Goal: Transaction & Acquisition: Book appointment/travel/reservation

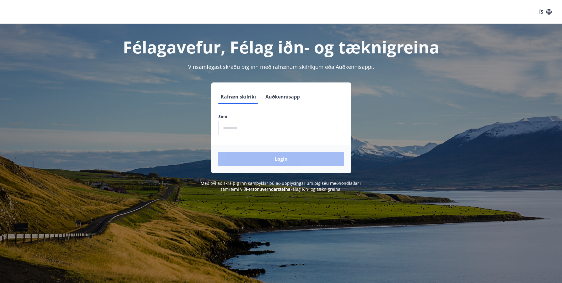
click at [232, 130] on input "phone" at bounding box center [281, 128] width 126 height 15
type input "********"
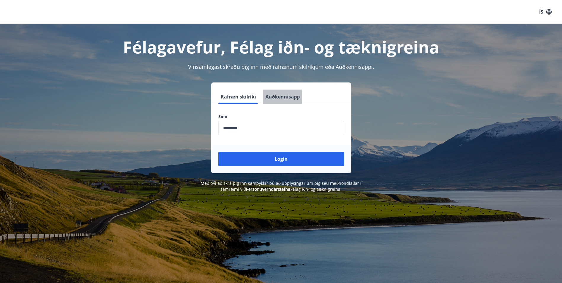
click at [277, 97] on button "Auðkennisapp" at bounding box center [282, 96] width 39 height 14
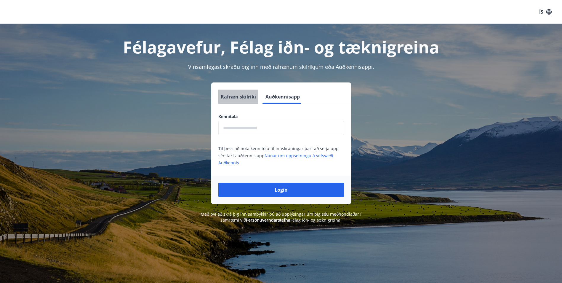
click at [242, 95] on button "Rafræn skilríki" at bounding box center [238, 96] width 40 height 14
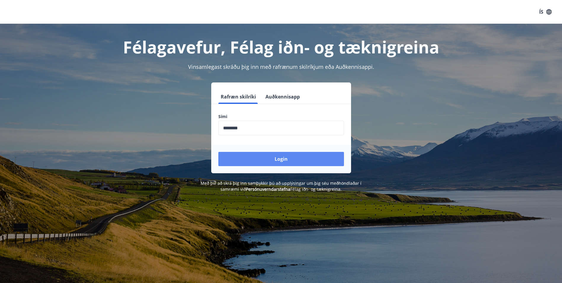
click at [286, 158] on button "Login" at bounding box center [281, 159] width 126 height 14
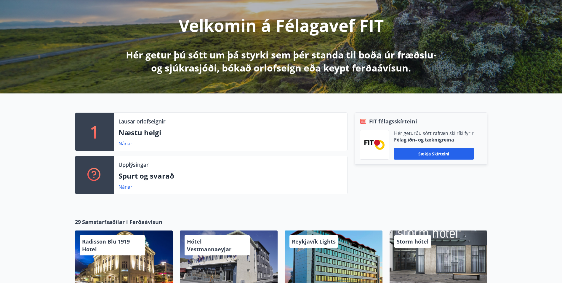
scroll to position [79, 0]
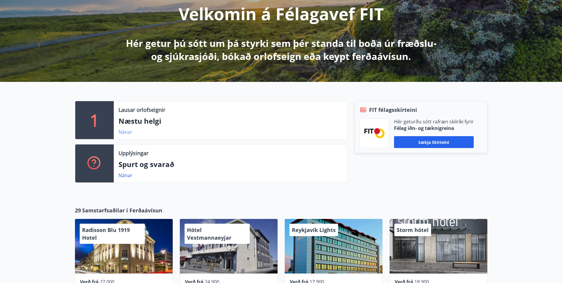
click at [125, 130] on link "Nánar" at bounding box center [126, 132] width 14 height 7
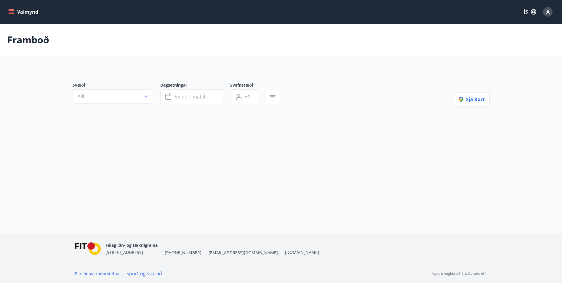
type input "*"
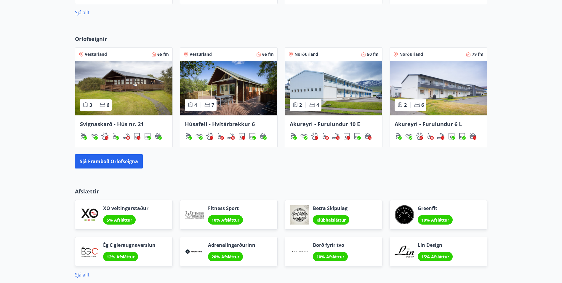
scroll to position [355, 0]
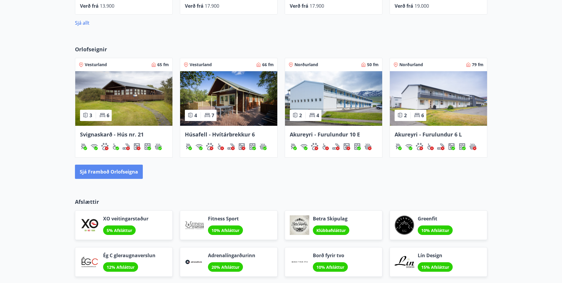
click at [111, 175] on button "Sjá framboð orlofseigna" at bounding box center [109, 171] width 68 height 14
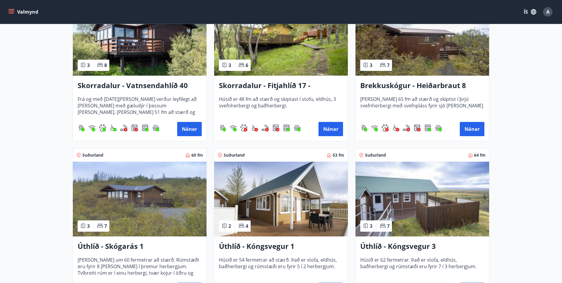
scroll to position [790, 0]
